Goal: Task Accomplishment & Management: Manage account settings

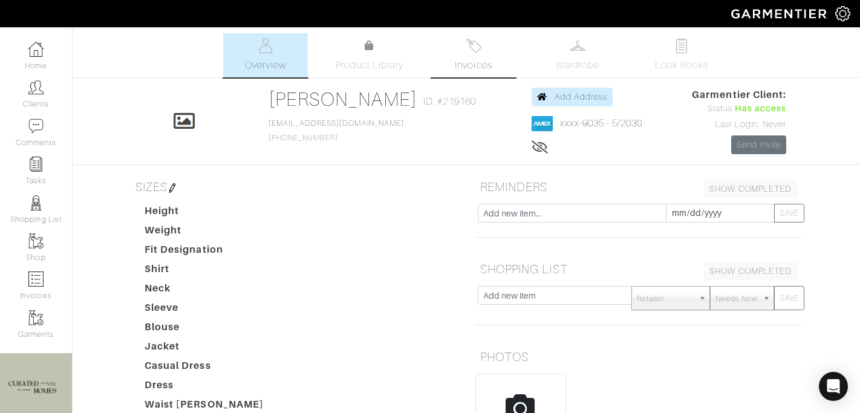
click at [476, 56] on link "Invoices" at bounding box center [473, 55] width 85 height 44
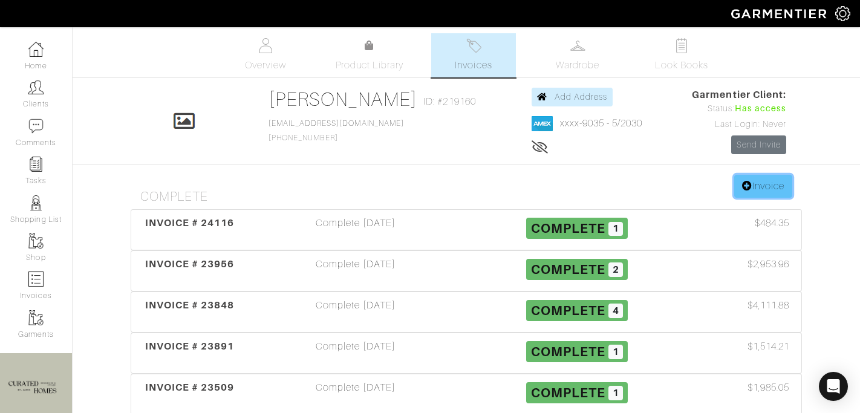
click at [742, 182] on icon at bounding box center [747, 186] width 10 height 10
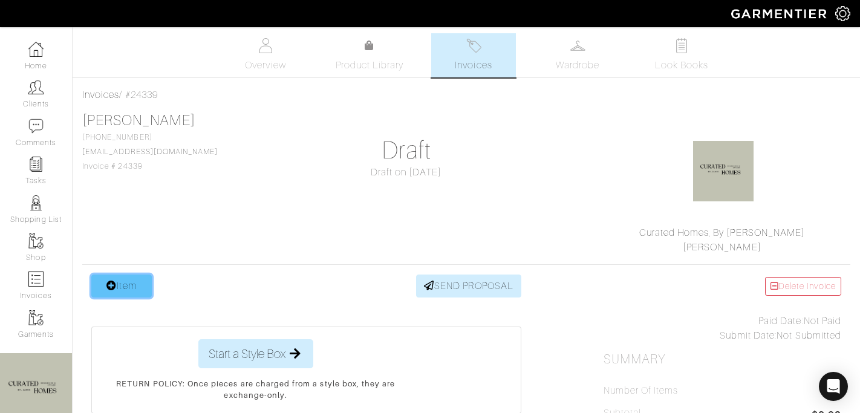
click at [131, 293] on link "Item" at bounding box center [121, 286] width 60 height 23
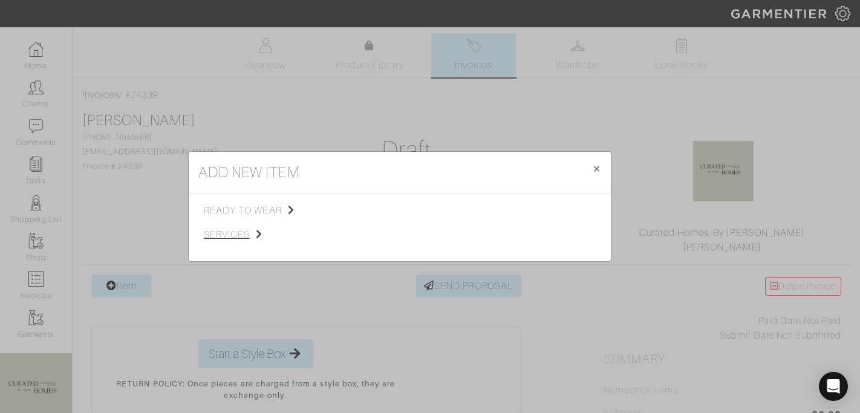
click at [254, 229] on span "services" at bounding box center [265, 234] width 122 height 15
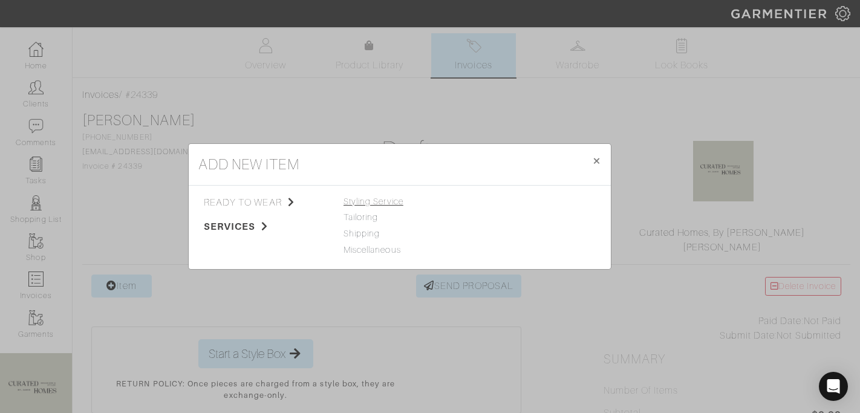
click at [379, 201] on span "Styling Service" at bounding box center [373, 202] width 60 height 10
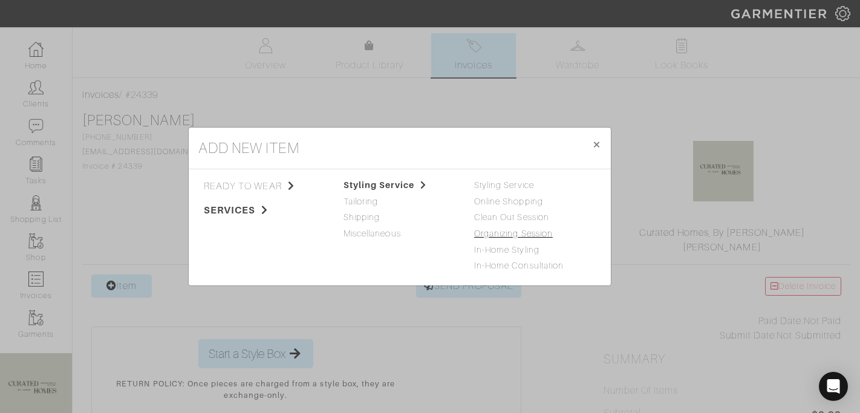
click at [495, 232] on link "Organizing Session" at bounding box center [513, 234] width 79 height 10
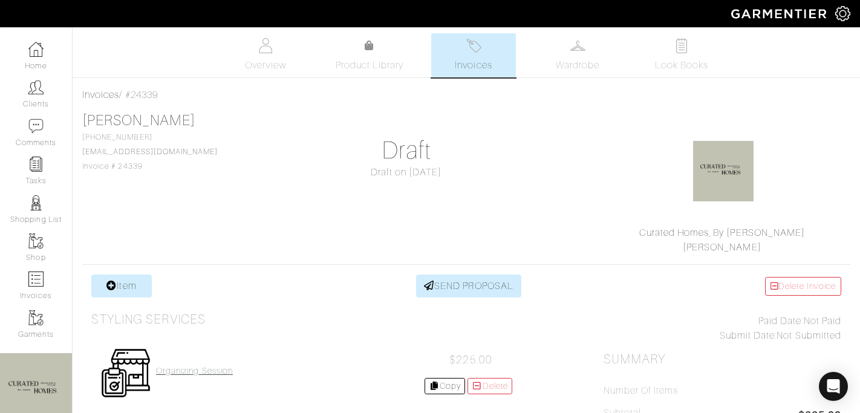
click at [174, 370] on h4 "Organizing Session" at bounding box center [194, 371] width 77 height 10
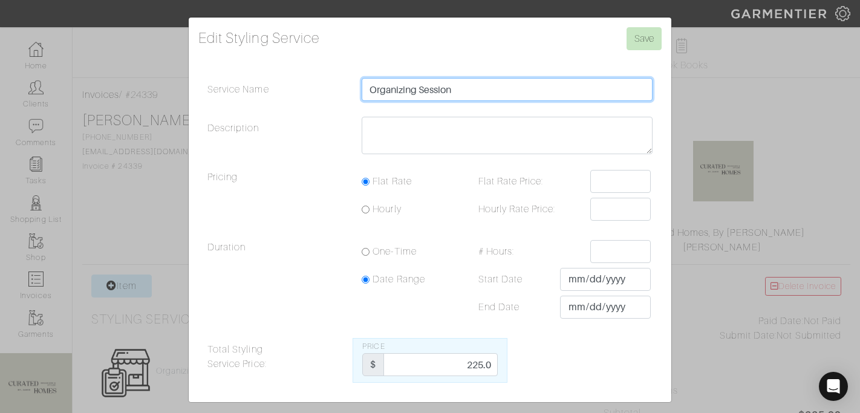
click at [475, 83] on input "Organizing Session" at bounding box center [507, 89] width 291 height 23
click at [475, 91] on input "Organizing Session" at bounding box center [507, 89] width 291 height 23
type input "Organizing Session - T & H Swap 8/11"
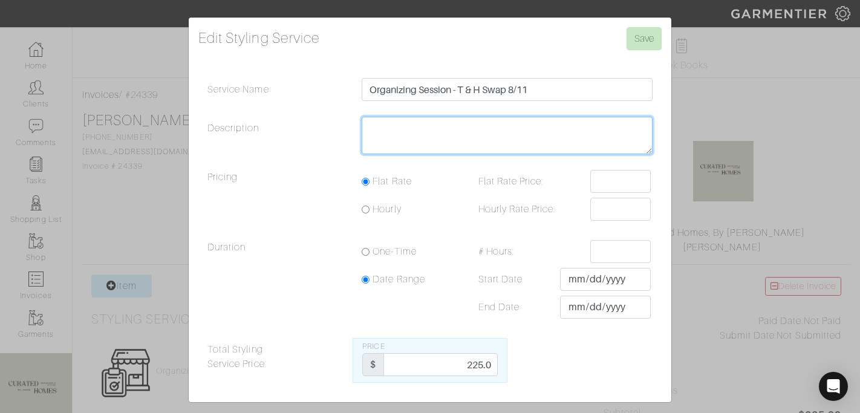
click at [458, 127] on textarea "Description" at bounding box center [507, 135] width 291 height 37
type textarea "5"
type textarea "6 Hours"
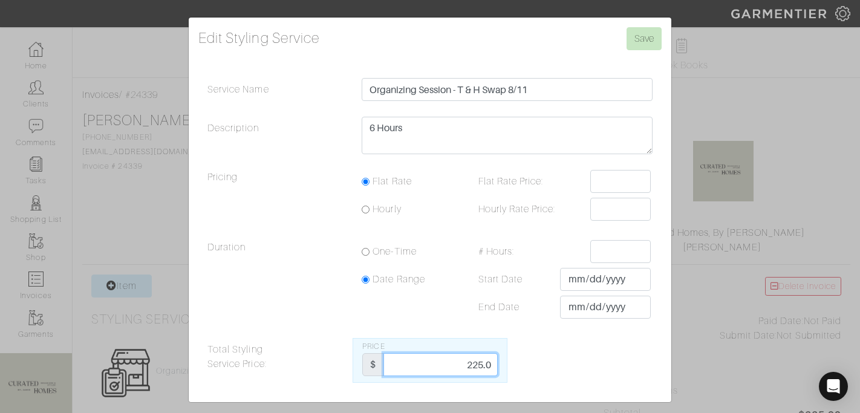
click at [468, 365] on input "225.0" at bounding box center [440, 364] width 114 height 23
type input "1350"
click at [644, 45] on input "Save" at bounding box center [643, 38] width 35 height 23
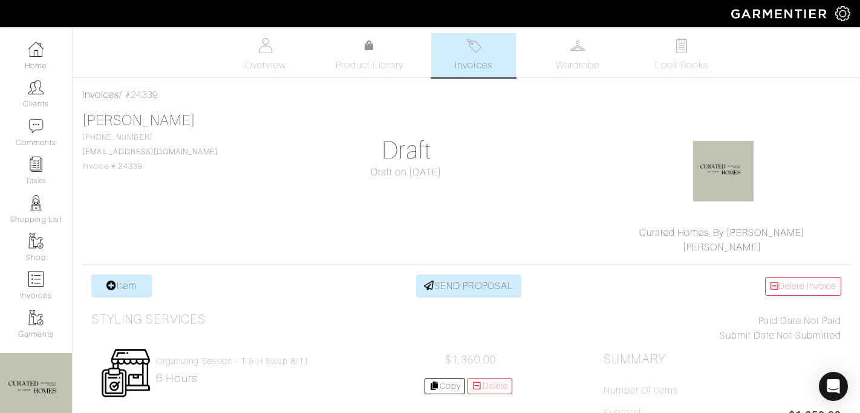
scroll to position [166, 0]
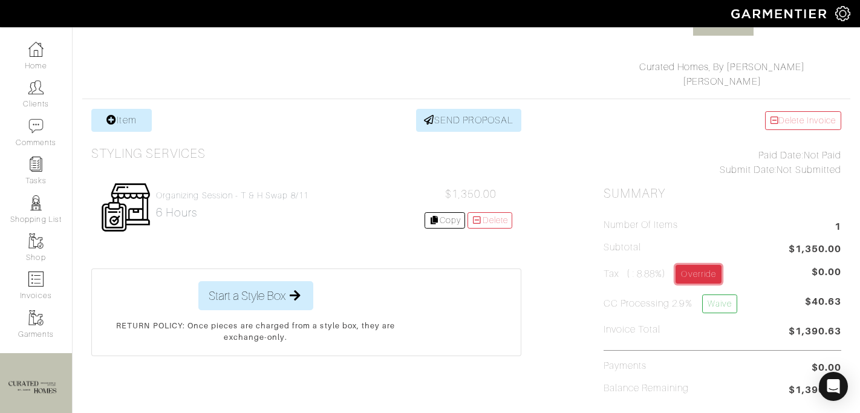
click at [705, 280] on link "Override" at bounding box center [697, 274] width 45 height 19
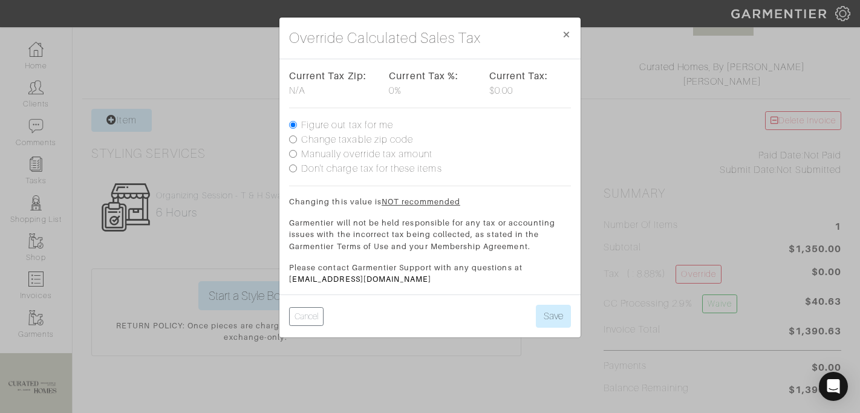
click at [397, 173] on label "Don't charge tax for these items" at bounding box center [371, 168] width 141 height 15
click at [297, 172] on input "Don't charge tax for these items" at bounding box center [293, 168] width 8 height 8
radio input "true"
click at [385, 154] on label "Manually override tax amount" at bounding box center [366, 154] width 131 height 15
click at [297, 154] on input "Manually override tax amount" at bounding box center [293, 154] width 8 height 8
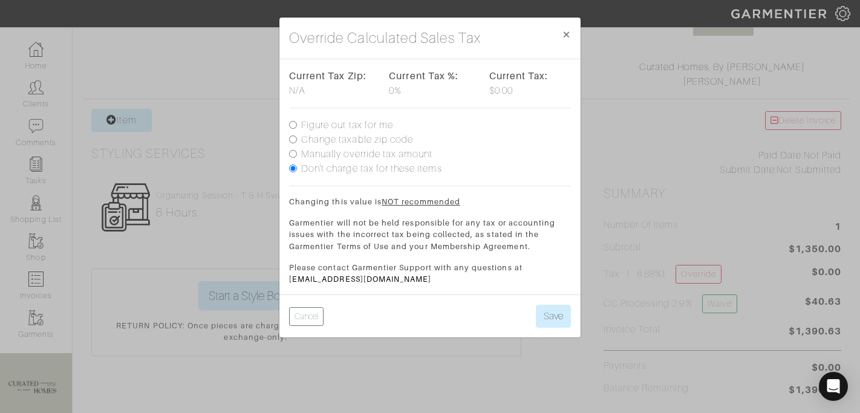
radio input "true"
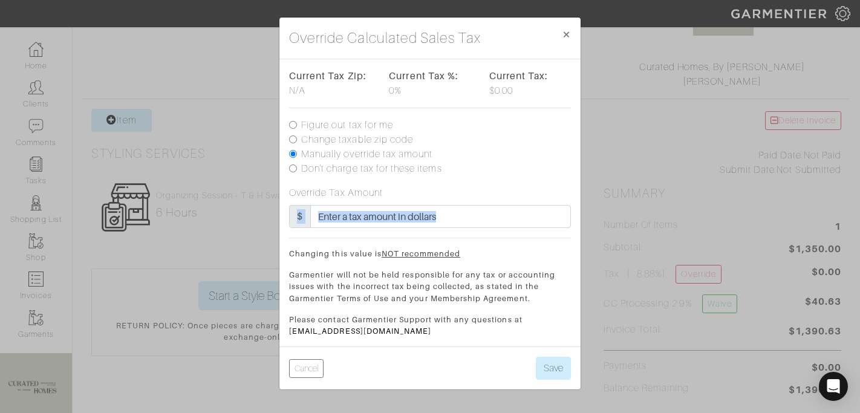
click at [358, 227] on div "Current Tax Zip: N/A Current Tax %: 0% Current Tax: $0.00 Figure out tax for me…" at bounding box center [430, 203] width 282 height 268
click at [358, 227] on input "text" at bounding box center [440, 216] width 261 height 23
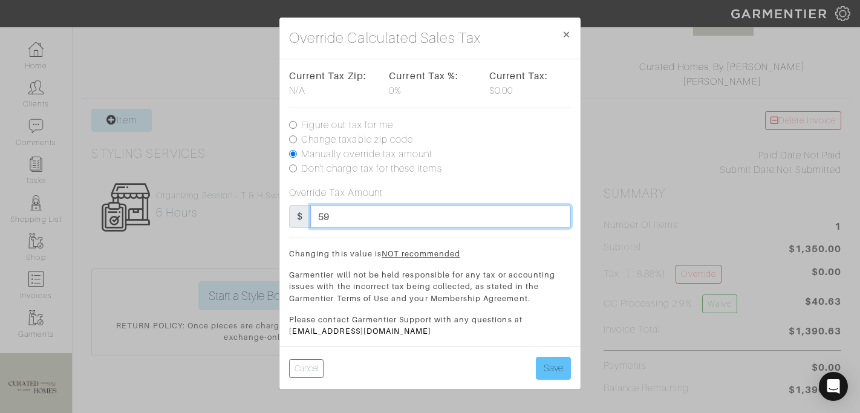
type input "59"
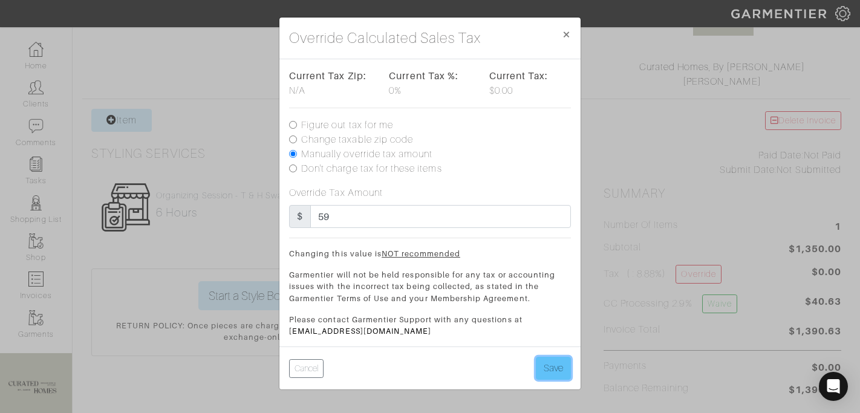
click at [562, 365] on button "Save" at bounding box center [553, 368] width 35 height 23
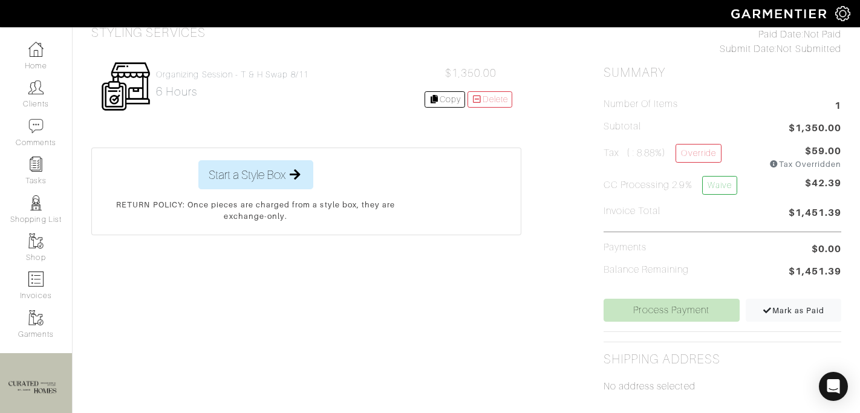
scroll to position [288, 0]
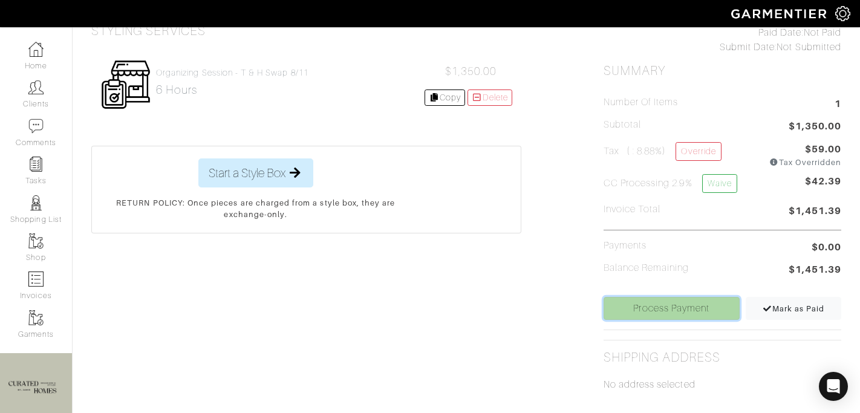
click at [666, 305] on link "Process Payment" at bounding box center [671, 308] width 136 height 23
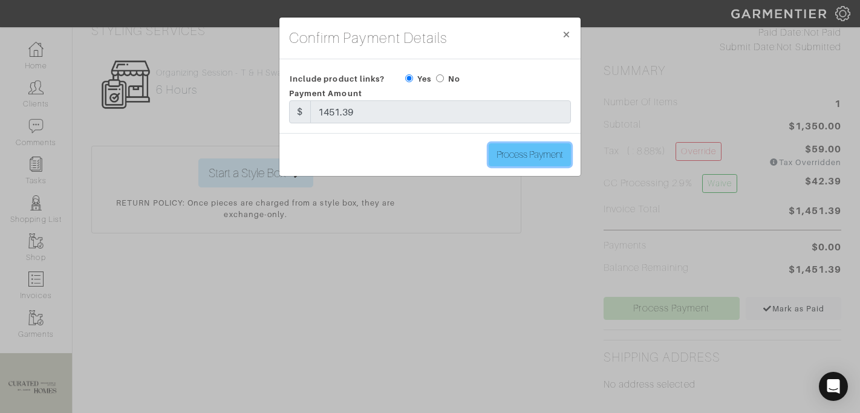
click at [535, 160] on input "Process Payment" at bounding box center [530, 154] width 82 height 23
type input "Process Payment"
